Goal: Task Accomplishment & Management: Use online tool/utility

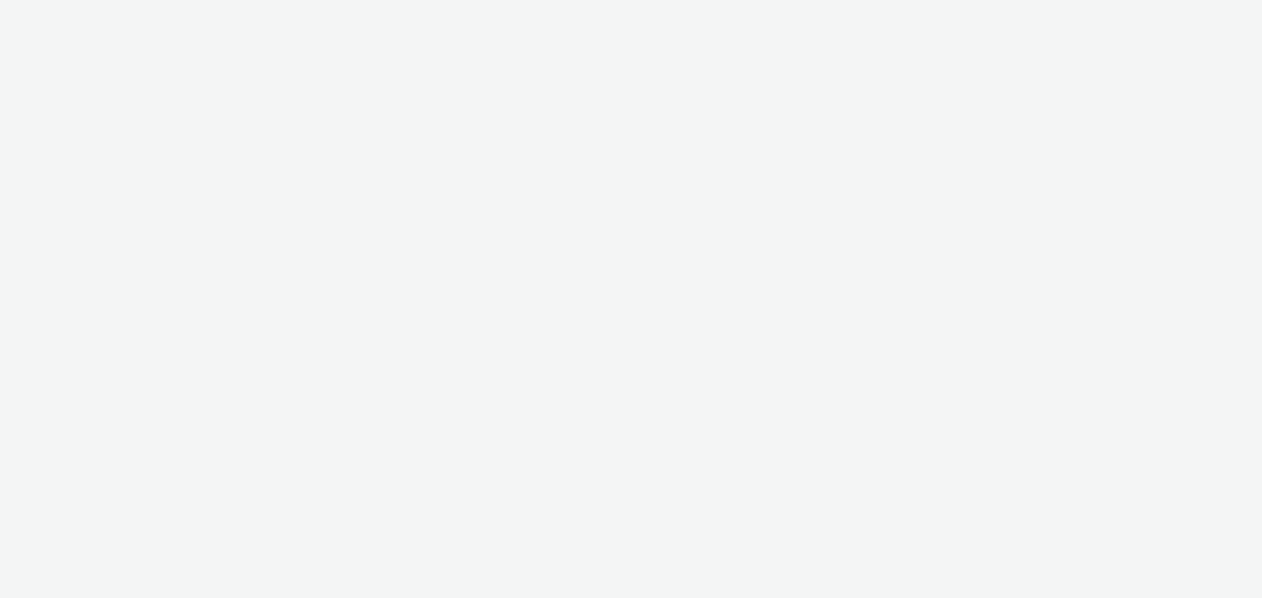
select select "11a7df10-284f-415c-b52a-427acf4c31ae"
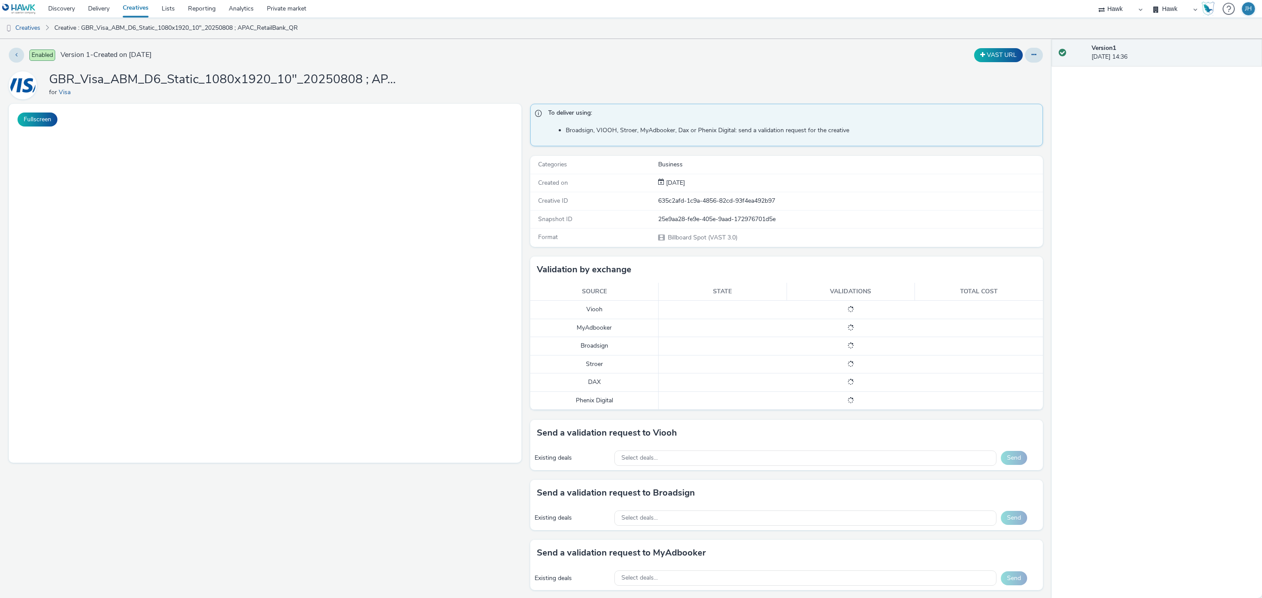
click at [648, 455] on div "Existing deals Select deals... Send" at bounding box center [786, 458] width 513 height 24
click at [623, 455] on div "Existing deals Select deals... Send" at bounding box center [786, 458] width 513 height 24
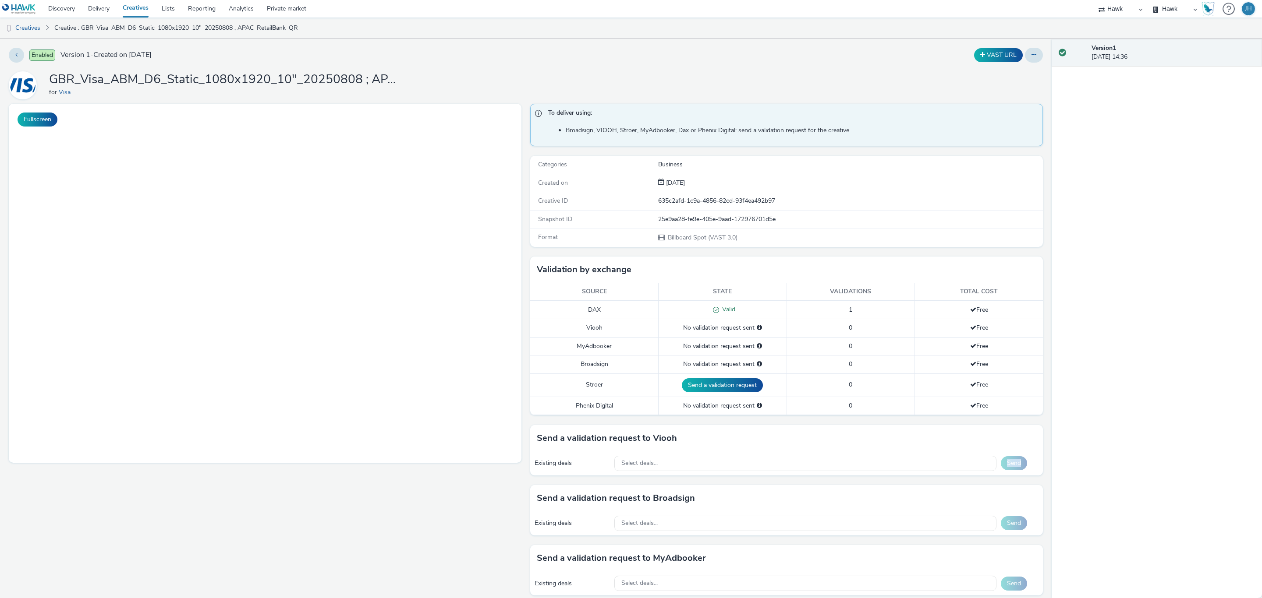
drag, startPoint x: 623, startPoint y: 455, endPoint x: 354, endPoint y: 91, distance: 452.7
click at [623, 455] on div "To deliver using: Broadsign, VIOOH, [PERSON_NAME], MyAdbooker, Dax or Phenix Di…" at bounding box center [784, 471] width 517 height 734
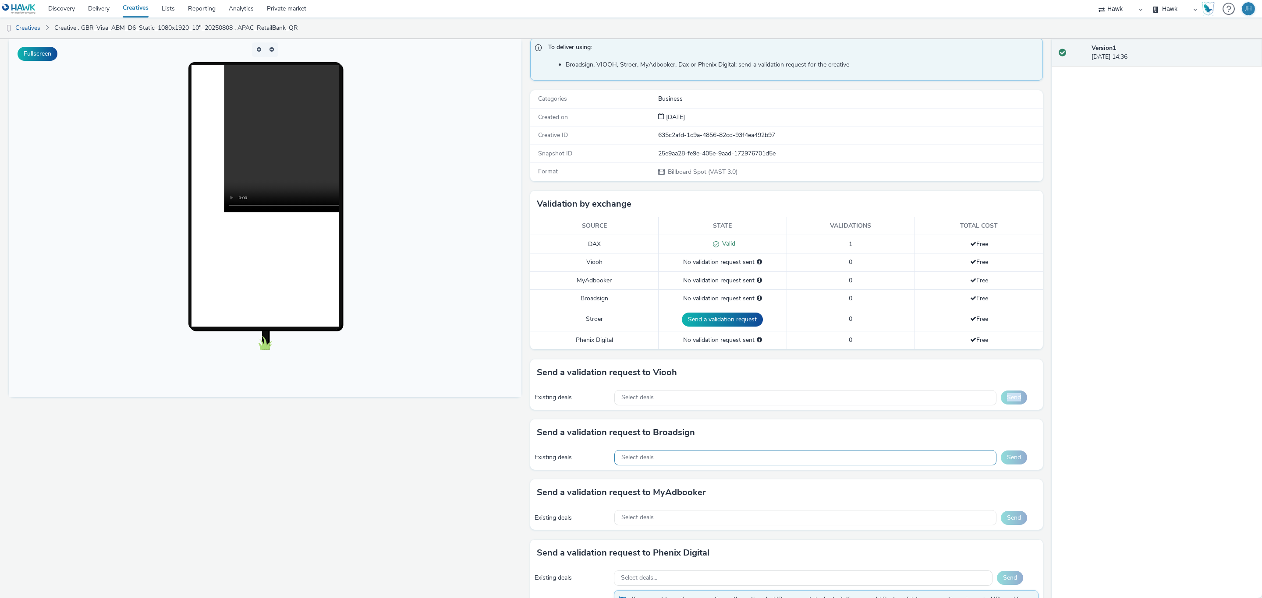
click at [627, 460] on span "Select deals..." at bounding box center [639, 457] width 36 height 7
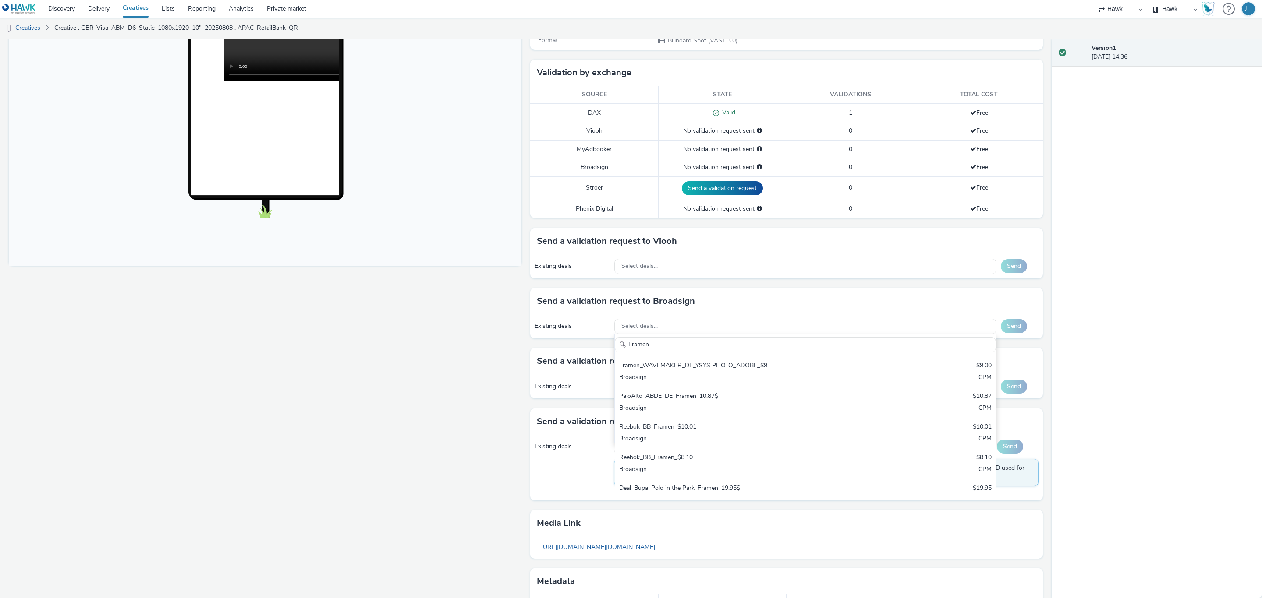
scroll to position [394, 0]
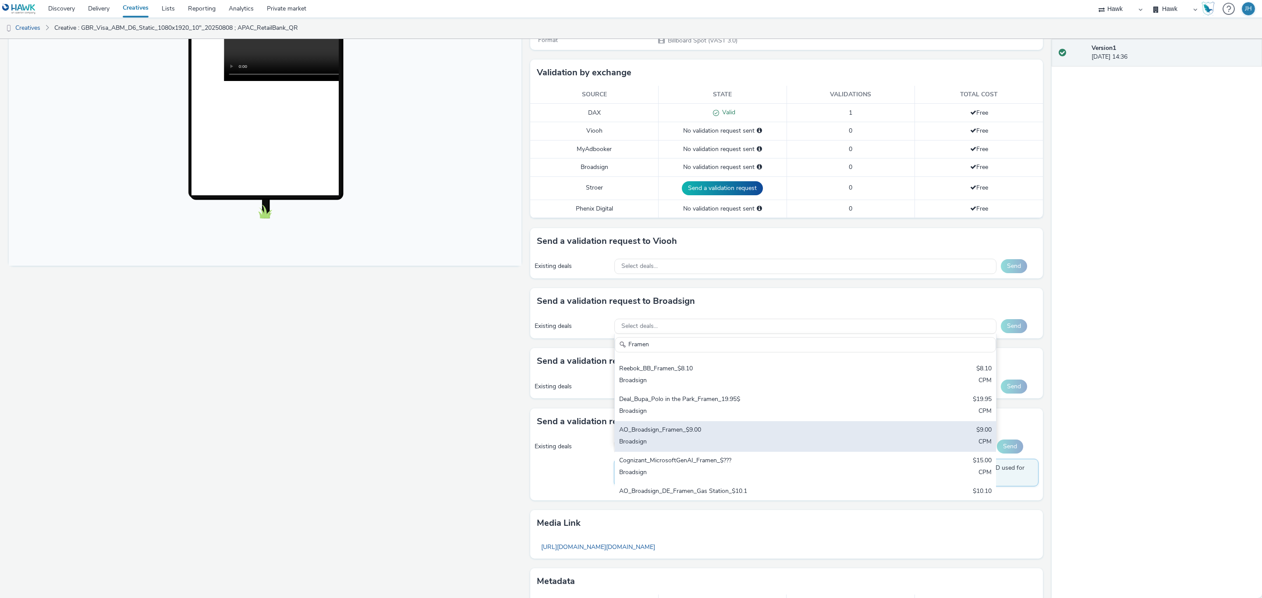
type input "Framen"
click at [671, 436] on div "AO_Broadsign_Framen_$9.00" at bounding box center [742, 431] width 247 height 10
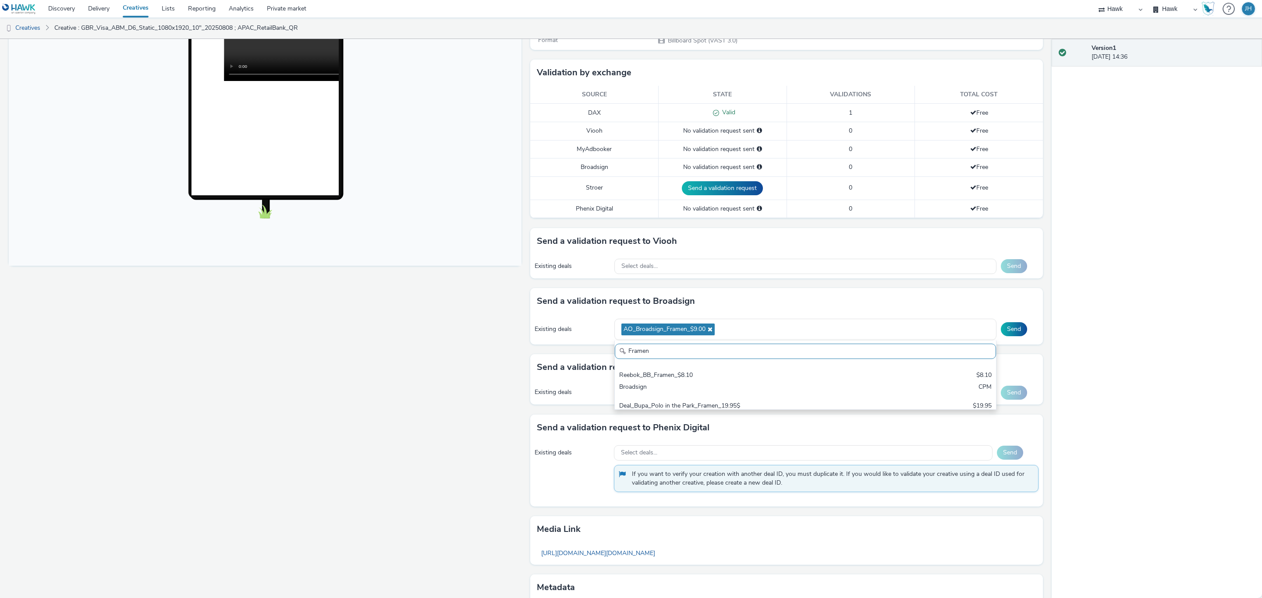
click at [1005, 325] on div "Existing deals AO_Broadsign_Framen_$9.00 Framen Diesel SS23_Framen - Global Dea…" at bounding box center [786, 330] width 513 height 30
click at [1006, 334] on button "Send" at bounding box center [1014, 329] width 26 height 14
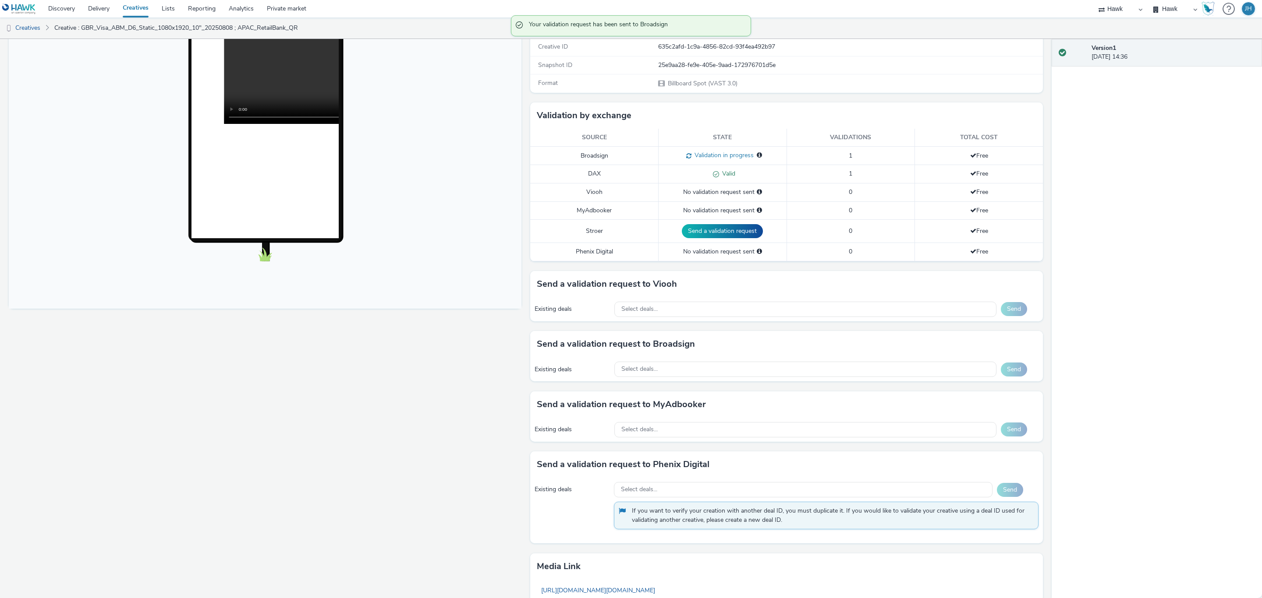
scroll to position [131, 0]
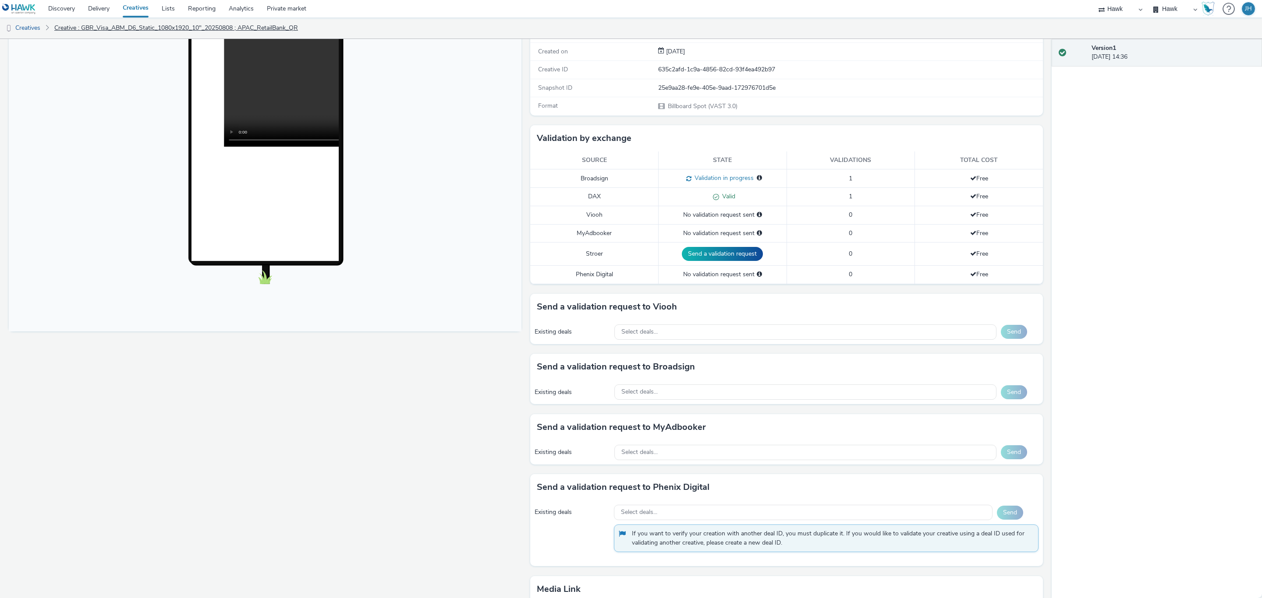
click at [104, 31] on link "Creative : GBR_Visa_ABM_D6_Static_1080x1920_10"_20250808 ; APAC_RetailBank_QR" at bounding box center [176, 28] width 252 height 21
click at [62, 32] on link "Creative : GBR_Visa_ABM_D6_Static_1080x1920_10"_20250808 ; APAC_RetailBank_QR" at bounding box center [176, 28] width 252 height 21
